Goal: Communication & Community: Share content

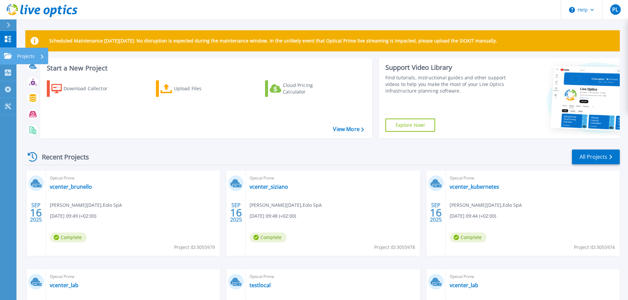
click at [13, 48] on link "Projects Projects" at bounding box center [8, 56] width 16 height 17
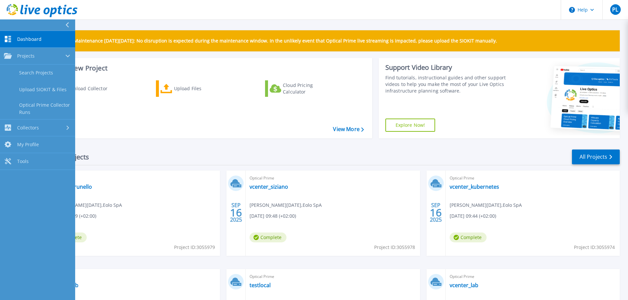
click at [25, 40] on span "Dashboard" at bounding box center [29, 39] width 24 height 6
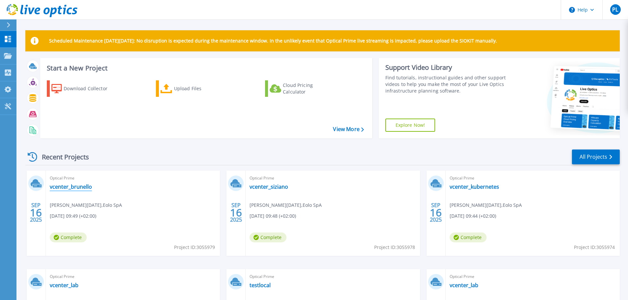
click at [66, 189] on link "vcenter_brunello" at bounding box center [71, 187] width 42 height 7
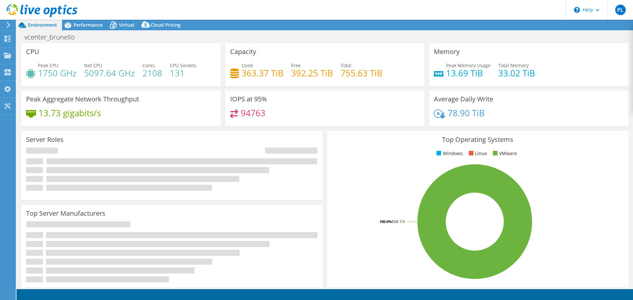
select select "USD"
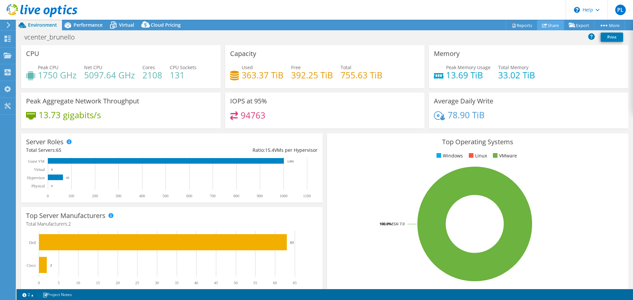
click at [548, 26] on link "Share" at bounding box center [550, 25] width 27 height 10
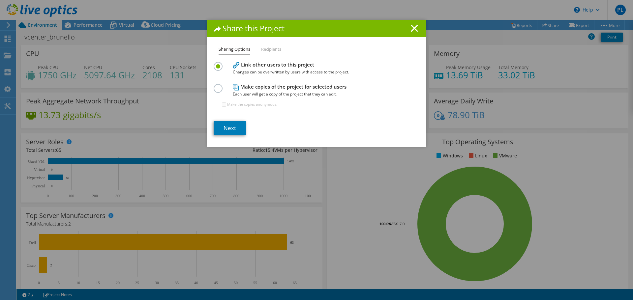
click at [266, 49] on li "Recipients" at bounding box center [271, 50] width 20 height 8
click at [224, 45] on div "Share this Project Sharing Options Recipients Link other users to this project …" at bounding box center [316, 83] width 219 height 127
click at [232, 132] on link "Next" at bounding box center [230, 128] width 32 height 15
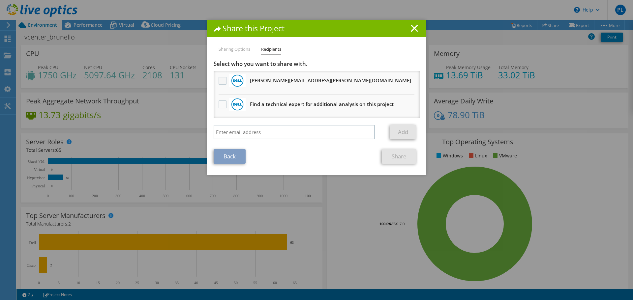
click at [219, 81] on label at bounding box center [224, 81] width 10 height 8
click at [0, 0] on input "checkbox" at bounding box center [0, 0] width 0 height 0
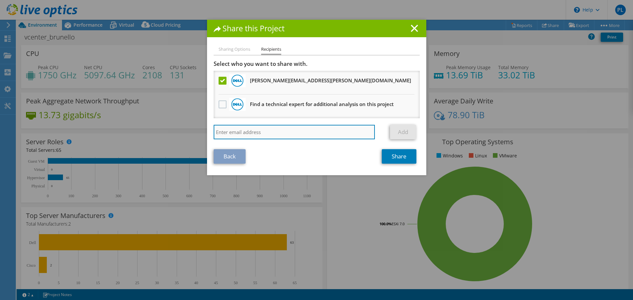
click at [259, 134] on input "search" at bounding box center [295, 132] width 162 height 15
type input "[EMAIL_ADDRESS][DOMAIN_NAME]"
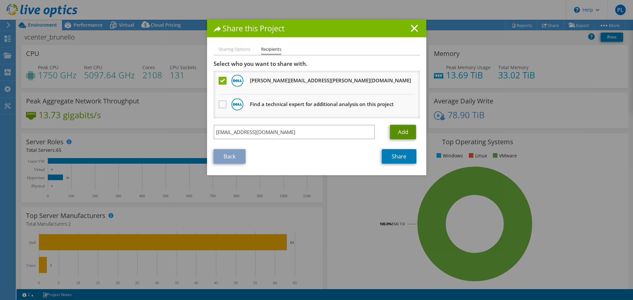
click at [409, 133] on link "Add" at bounding box center [403, 132] width 26 height 15
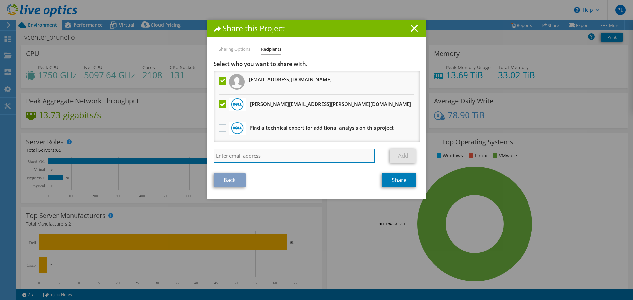
click at [269, 153] on input "search" at bounding box center [295, 156] width 162 height 15
type input "[PERSON_NAME][EMAIL_ADDRESS][PERSON_NAME][DOMAIN_NAME]"
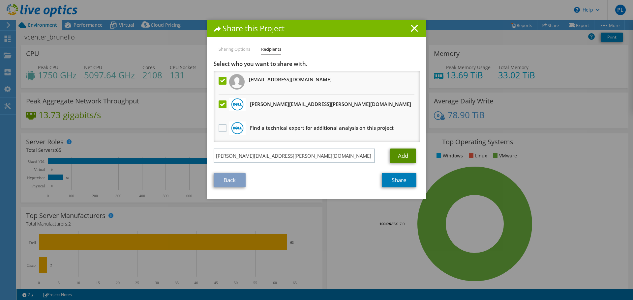
click at [409, 161] on link "Add" at bounding box center [403, 156] width 26 height 15
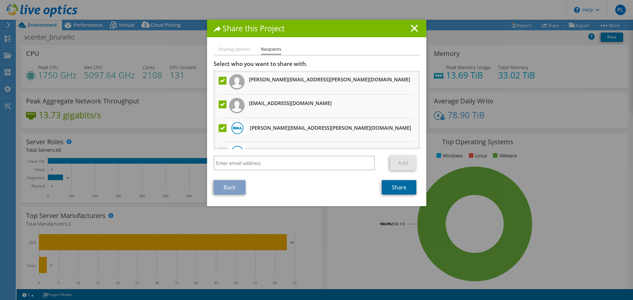
click at [393, 189] on link "Share" at bounding box center [399, 187] width 35 height 15
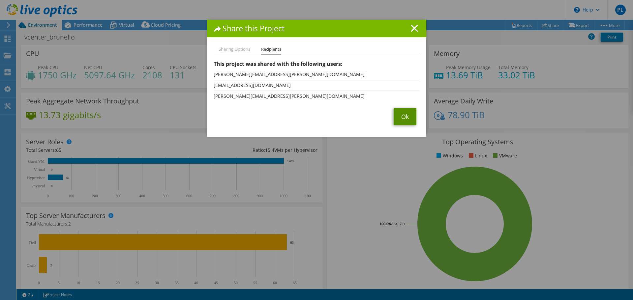
click at [395, 116] on link "Ok" at bounding box center [405, 116] width 23 height 17
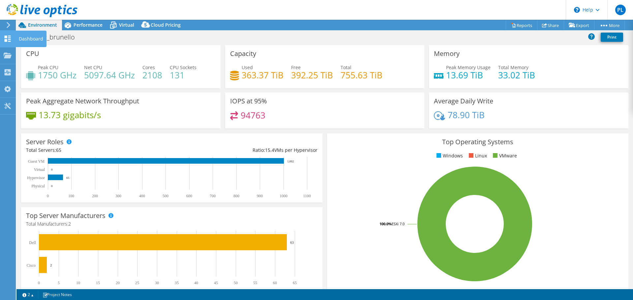
click at [9, 37] on icon at bounding box center [8, 39] width 8 height 6
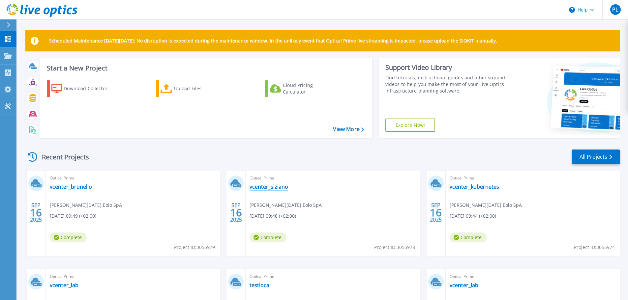
click at [274, 188] on link "vcenter_siziano" at bounding box center [269, 187] width 39 height 7
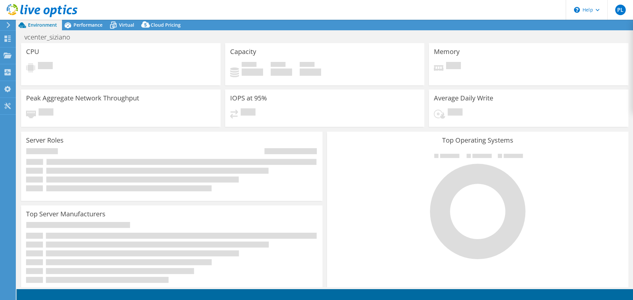
select select "USD"
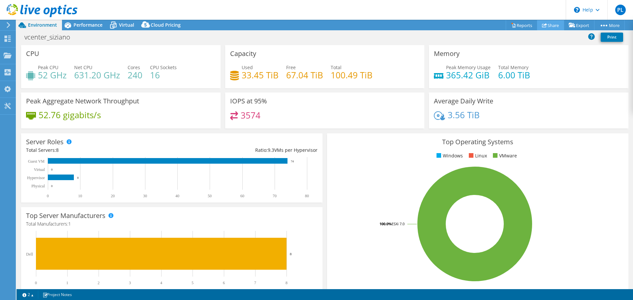
click at [551, 28] on link "Share" at bounding box center [550, 25] width 27 height 10
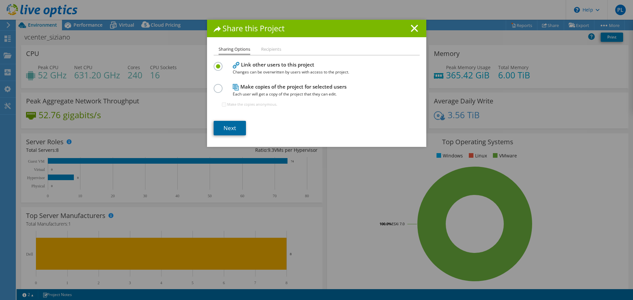
click at [231, 127] on link "Next" at bounding box center [230, 128] width 32 height 15
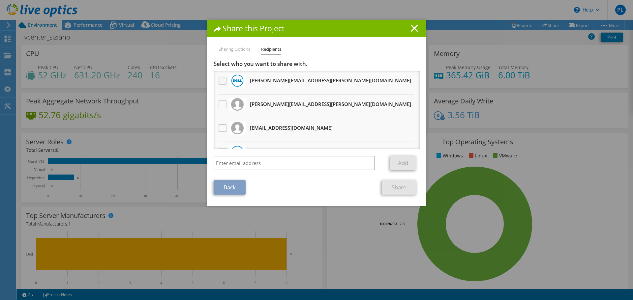
click at [220, 81] on label at bounding box center [224, 81] width 10 height 8
click at [0, 0] on input "checkbox" at bounding box center [0, 0] width 0 height 0
click at [222, 107] on label at bounding box center [224, 105] width 10 height 8
click at [0, 0] on input "checkbox" at bounding box center [0, 0] width 0 height 0
click at [219, 127] on label at bounding box center [224, 128] width 10 height 8
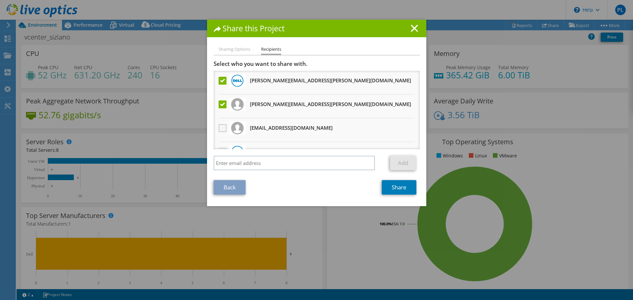
click at [0, 0] on input "checkbox" at bounding box center [0, 0] width 0 height 0
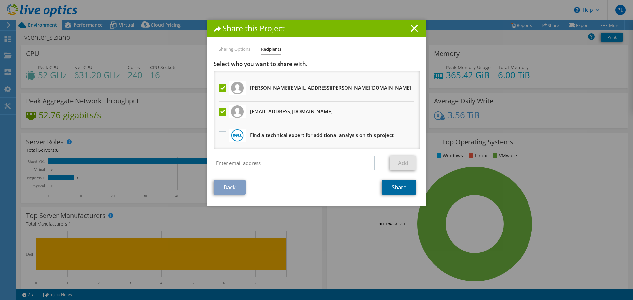
click at [393, 187] on link "Share" at bounding box center [399, 187] width 35 height 15
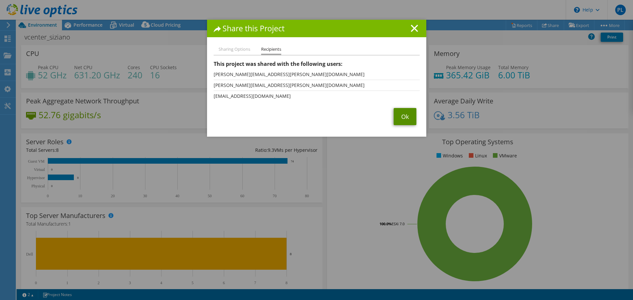
click at [399, 115] on link "Ok" at bounding box center [405, 116] width 23 height 17
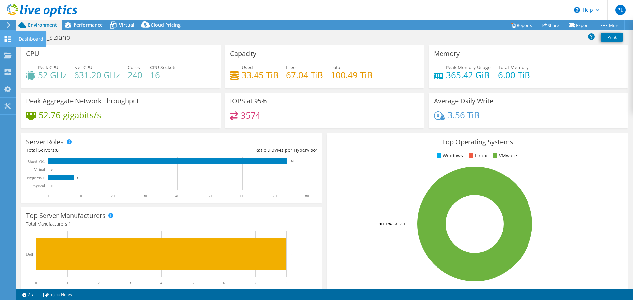
click at [6, 37] on use at bounding box center [8, 39] width 6 height 6
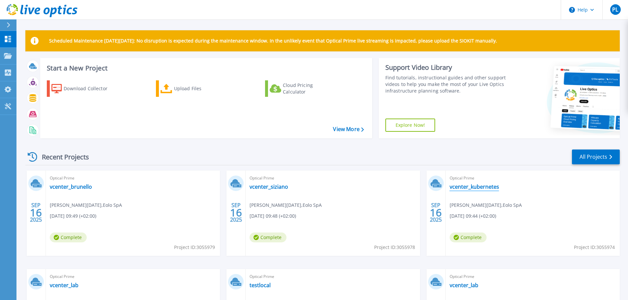
click at [466, 188] on link "vcenter_kubernetes" at bounding box center [474, 187] width 49 height 7
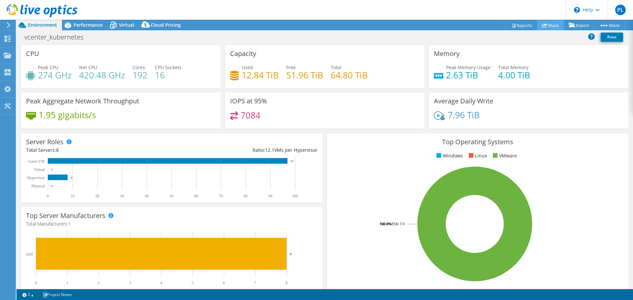
click at [549, 22] on link "Share" at bounding box center [550, 25] width 27 height 10
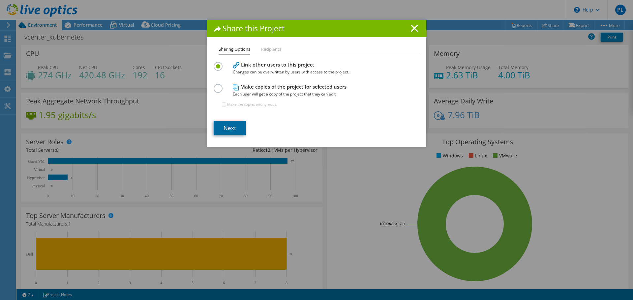
click at [232, 125] on link "Next" at bounding box center [230, 128] width 32 height 15
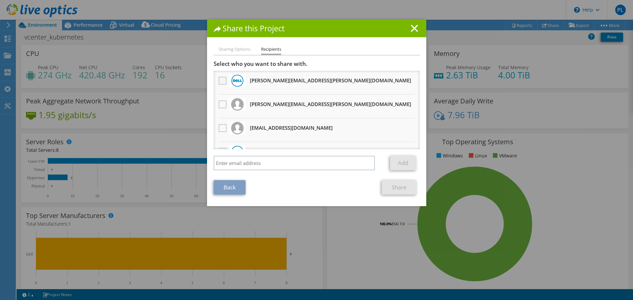
click at [220, 82] on label at bounding box center [224, 81] width 10 height 8
click at [0, 0] on input "checkbox" at bounding box center [0, 0] width 0 height 0
click at [225, 108] on label at bounding box center [224, 105] width 10 height 8
click at [0, 0] on input "checkbox" at bounding box center [0, 0] width 0 height 0
click at [221, 127] on label at bounding box center [224, 128] width 10 height 8
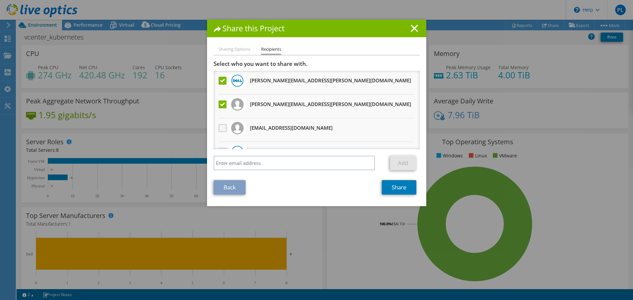
click at [0, 0] on input "checkbox" at bounding box center [0, 0] width 0 height 0
click at [399, 189] on link "Share" at bounding box center [399, 187] width 35 height 15
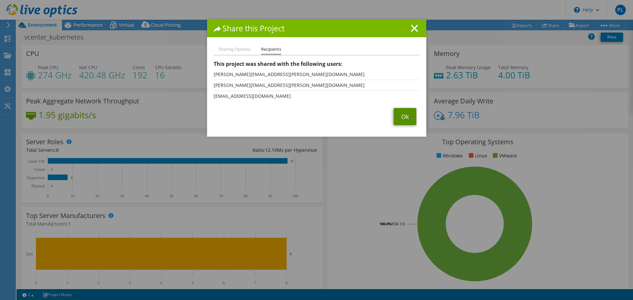
click at [400, 119] on link "Ok" at bounding box center [405, 116] width 23 height 17
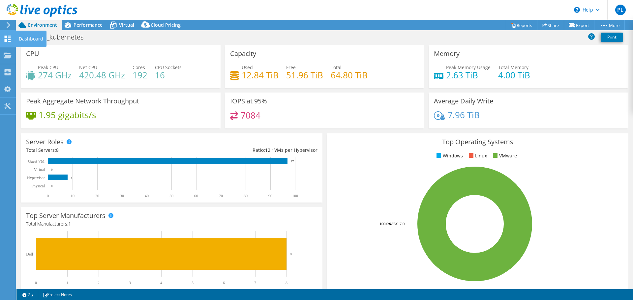
click at [6, 36] on use at bounding box center [8, 39] width 6 height 6
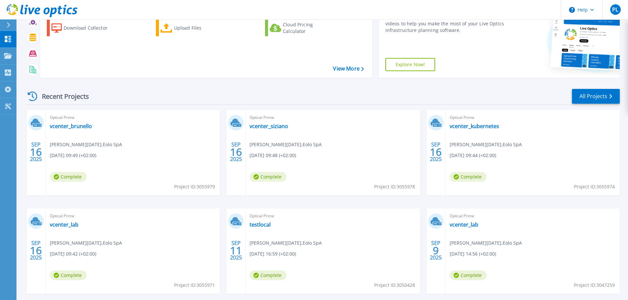
scroll to position [66, 0]
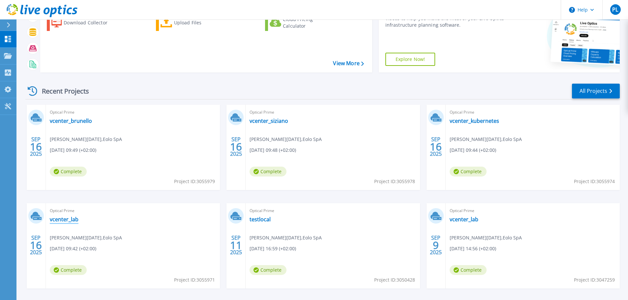
click at [62, 222] on link "vcenter_lab" at bounding box center [64, 219] width 29 height 7
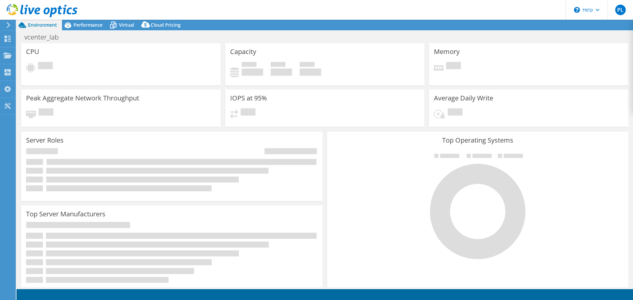
select select "USD"
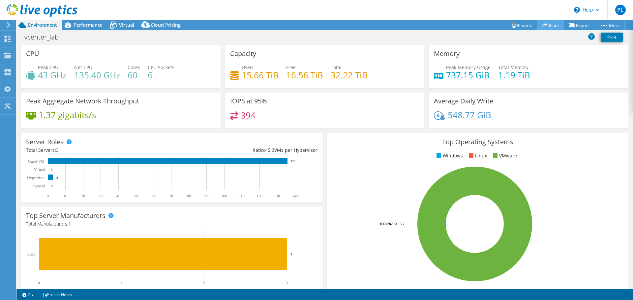
click at [542, 25] on use at bounding box center [544, 25] width 5 height 4
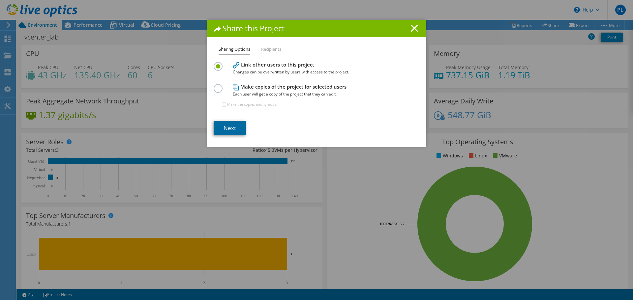
click at [228, 125] on link "Next" at bounding box center [230, 128] width 32 height 15
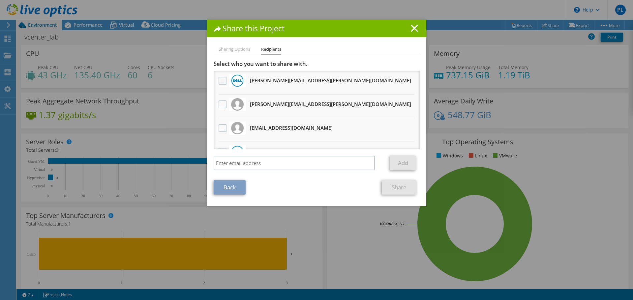
click at [220, 82] on label at bounding box center [224, 81] width 10 height 8
click at [0, 0] on input "checkbox" at bounding box center [0, 0] width 0 height 0
click at [221, 105] on label at bounding box center [224, 105] width 10 height 8
click at [0, 0] on input "checkbox" at bounding box center [0, 0] width 0 height 0
click at [220, 127] on label at bounding box center [224, 128] width 10 height 8
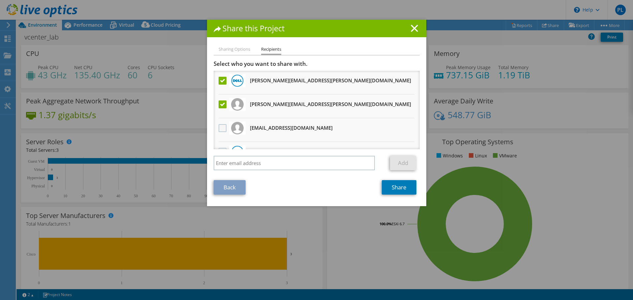
click at [0, 0] on input "checkbox" at bounding box center [0, 0] width 0 height 0
click at [401, 186] on link "Share" at bounding box center [399, 187] width 35 height 15
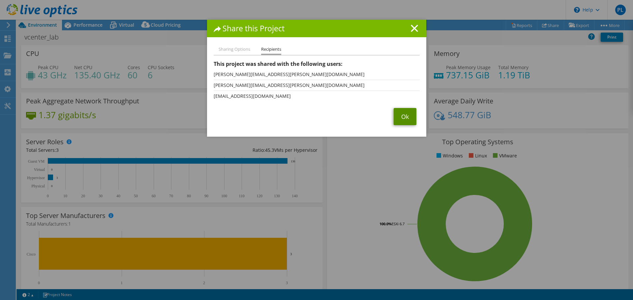
click at [400, 120] on link "Ok" at bounding box center [405, 116] width 23 height 17
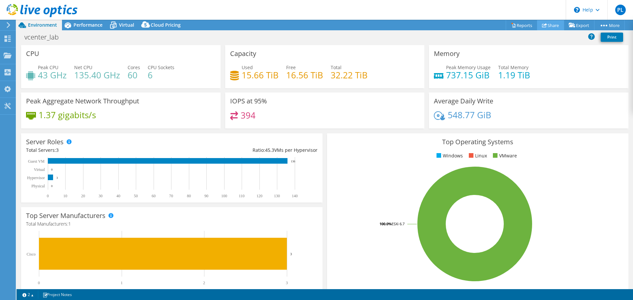
click at [547, 25] on link "Share" at bounding box center [550, 25] width 27 height 10
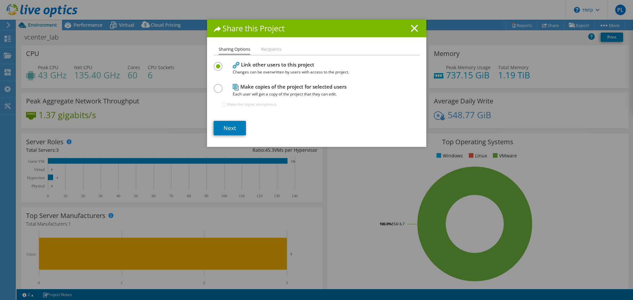
click at [411, 29] on line at bounding box center [414, 28] width 7 height 7
